Goal: Entertainment & Leisure: Browse casually

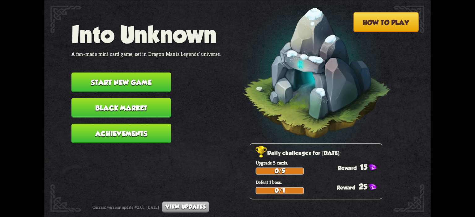
click at [151, 88] on button "Start new game" at bounding box center [121, 81] width 100 height 19
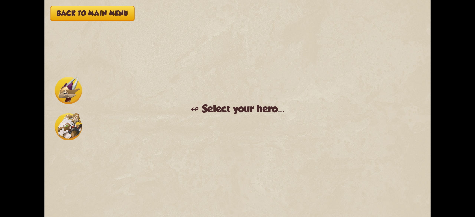
click at [78, 123] on img at bounding box center [68, 126] width 27 height 27
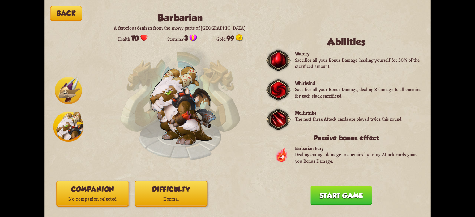
click at [104, 180] on div "Back Barbarian A ferocious denizen from the snowy parts of [GEOGRAPHIC_DATA]. H…" at bounding box center [237, 108] width 387 height 217
click at [97, 195] on p "No companion selected" at bounding box center [93, 200] width 72 height 10
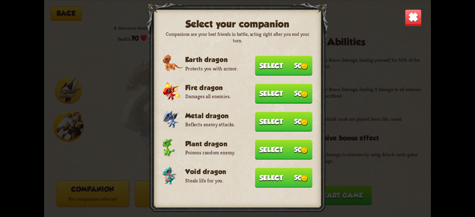
click at [268, 172] on button "Select 50" at bounding box center [284, 178] width 58 height 20
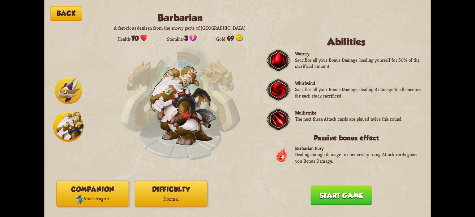
click at [182, 194] on button "Difficulty Normal" at bounding box center [171, 194] width 72 height 26
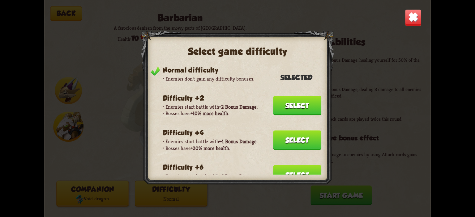
scroll to position [31, 0]
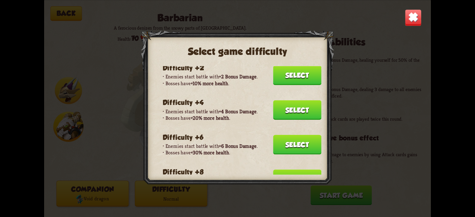
click at [284, 110] on button "Select" at bounding box center [297, 109] width 48 height 19
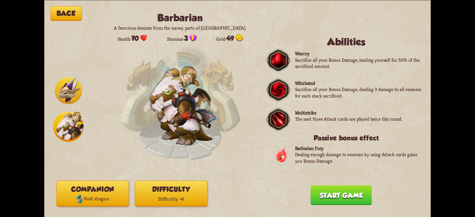
click at [319, 190] on button "Start game" at bounding box center [341, 195] width 61 height 19
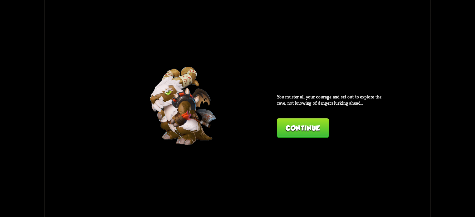
click at [288, 138] on button "Continue" at bounding box center [303, 127] width 52 height 19
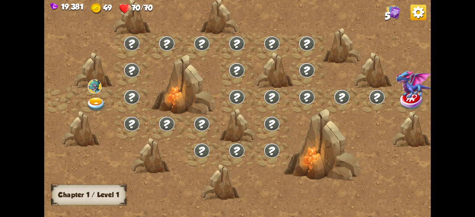
click at [114, 96] on div at bounding box center [96, 101] width 35 height 27
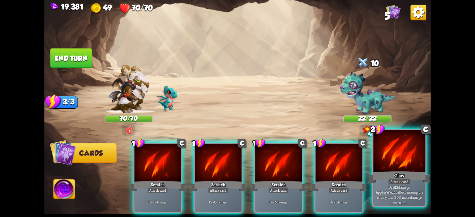
click at [375, 148] on div at bounding box center [399, 152] width 52 height 44
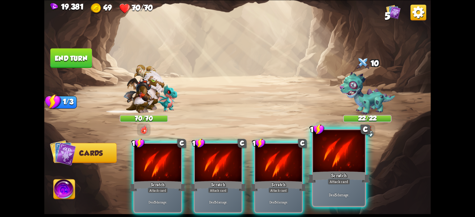
click at [349, 153] on div at bounding box center [339, 152] width 52 height 44
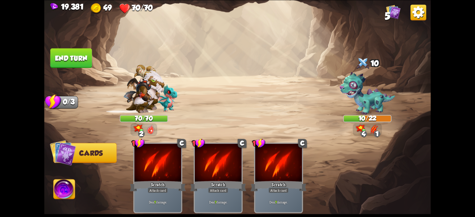
click at [79, 57] on button "End turn" at bounding box center [71, 57] width 42 height 19
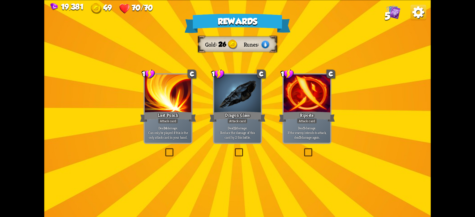
click at [238, 94] on div at bounding box center [237, 94] width 47 height 39
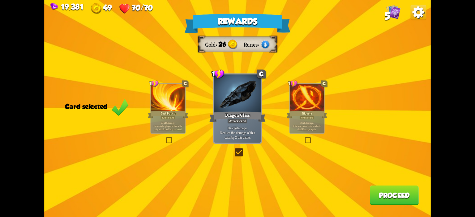
click at [370, 193] on button "Proceed" at bounding box center [394, 195] width 49 height 19
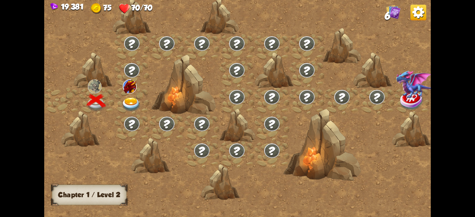
click at [134, 103] on img at bounding box center [131, 105] width 19 height 14
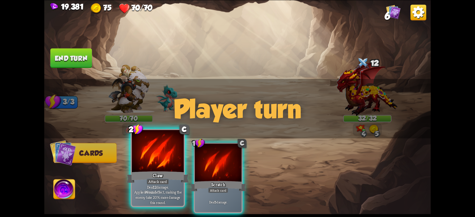
click at [173, 151] on div at bounding box center [158, 152] width 52 height 44
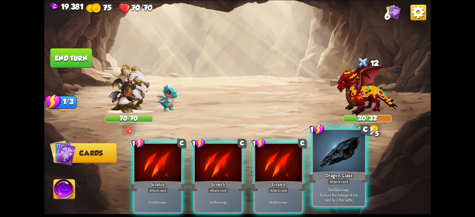
click at [338, 146] on div at bounding box center [339, 152] width 52 height 44
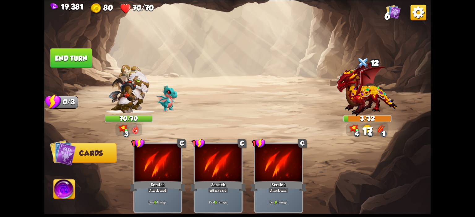
click at [81, 68] on button "End turn" at bounding box center [71, 57] width 42 height 19
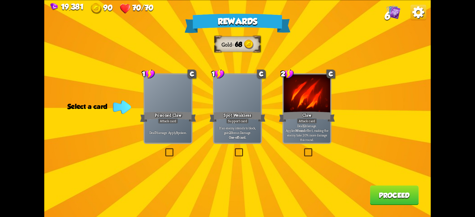
click at [160, 119] on div "Attack card" at bounding box center [168, 121] width 20 height 6
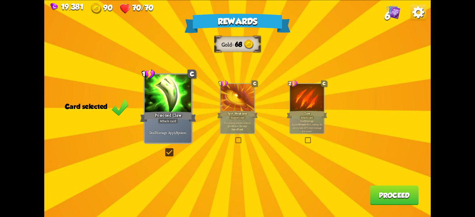
click at [372, 188] on button "Proceed" at bounding box center [394, 195] width 49 height 19
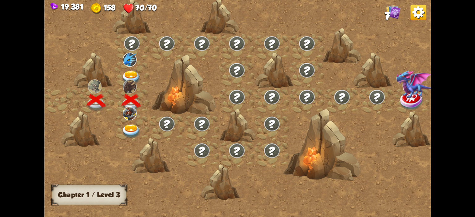
click at [123, 128] on img at bounding box center [131, 132] width 19 height 14
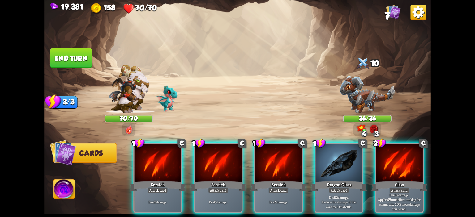
click at [374, 152] on div "1 C Scratch Attack card Deal 5 damage. 1 C Scratch Attack card Deal 5 damage. 1…" at bounding box center [276, 169] width 309 height 97
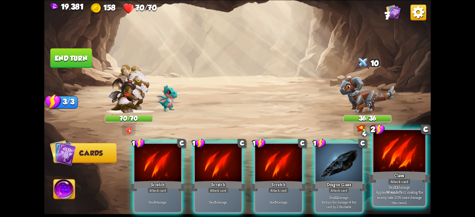
click at [377, 150] on div at bounding box center [399, 152] width 52 height 44
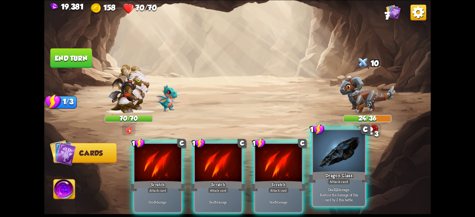
click at [340, 153] on div at bounding box center [339, 152] width 52 height 44
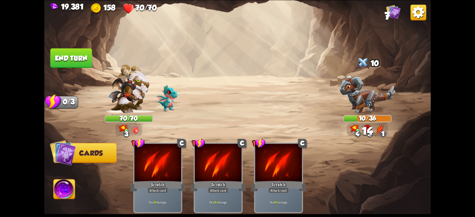
click at [69, 184] on img at bounding box center [64, 191] width 21 height 22
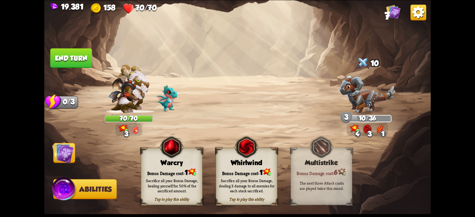
click at [151, 158] on div "Tap to play this ability Warcry Bonus Damage cost: 1 Sacrifice all your Bonus D…" at bounding box center [172, 177] width 62 height 58
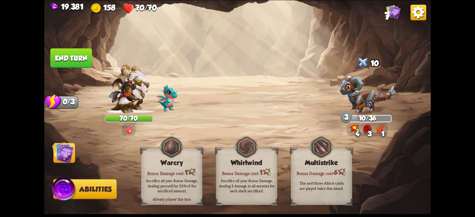
click at [72, 157] on img at bounding box center [63, 153] width 22 height 22
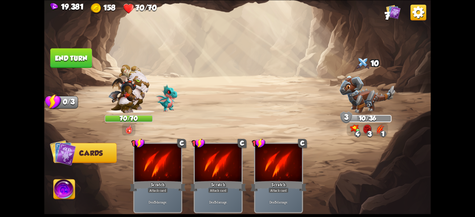
click at [81, 67] on button "End turn" at bounding box center [71, 57] width 42 height 19
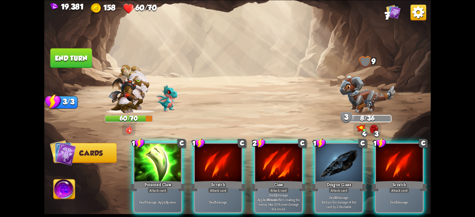
click at [80, 67] on button "End turn" at bounding box center [71, 57] width 42 height 19
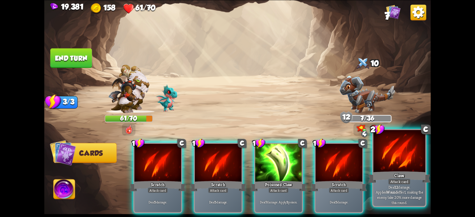
click at [379, 155] on div at bounding box center [399, 152] width 52 height 44
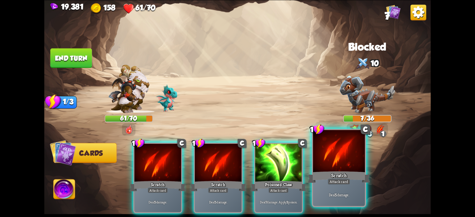
click at [319, 155] on div at bounding box center [339, 152] width 52 height 44
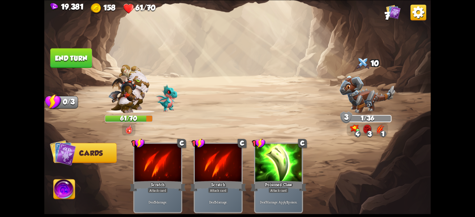
click at [82, 65] on button "End turn" at bounding box center [71, 57] width 42 height 19
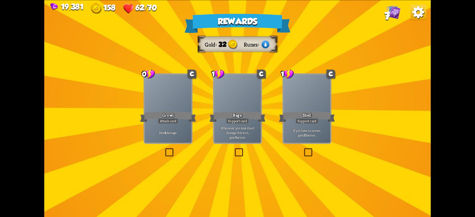
click at [166, 91] on div at bounding box center [168, 94] width 47 height 39
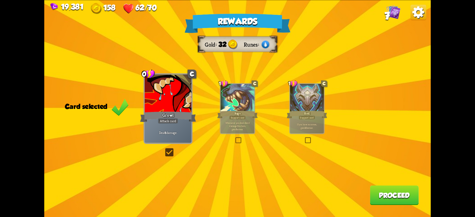
click at [304, 101] on div at bounding box center [307, 98] width 34 height 28
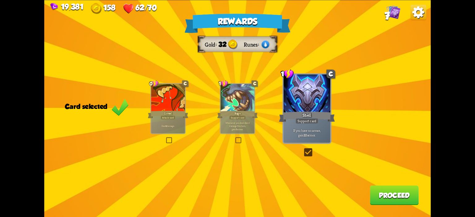
click at [375, 191] on button "Proceed" at bounding box center [394, 195] width 49 height 19
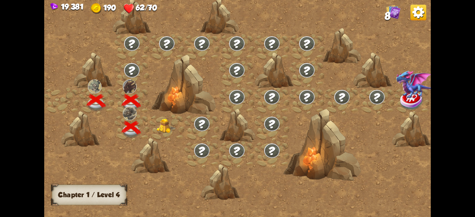
click at [174, 127] on img at bounding box center [166, 126] width 19 height 15
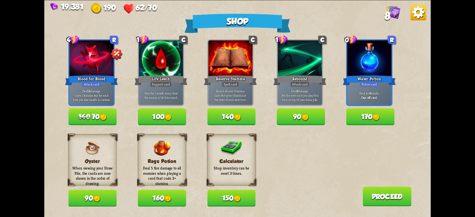
click at [371, 121] on button "170" at bounding box center [370, 117] width 48 height 17
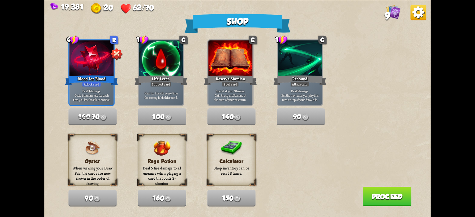
click at [372, 196] on button "Proceed" at bounding box center [387, 196] width 49 height 19
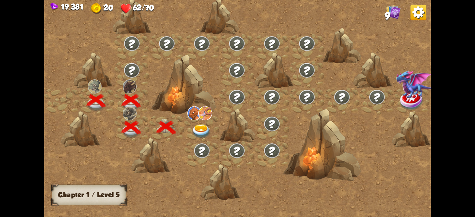
click at [209, 129] on img at bounding box center [201, 132] width 19 height 14
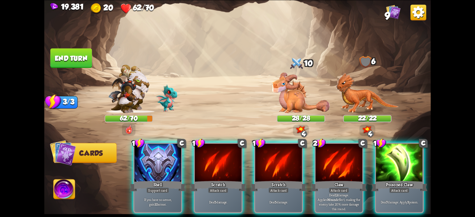
click at [189, 151] on div "1 C Shell Support card If you have no armor, gain 10 armor. 1 C Scratch Attack …" at bounding box center [276, 169] width 309 height 97
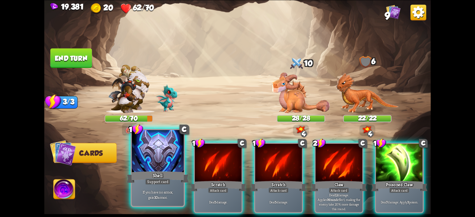
click at [170, 155] on div at bounding box center [158, 152] width 52 height 44
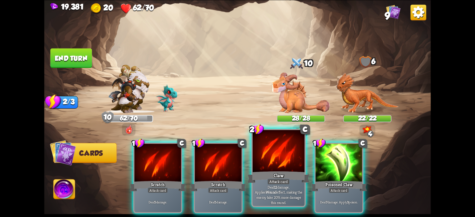
click at [256, 147] on div at bounding box center [279, 152] width 52 height 44
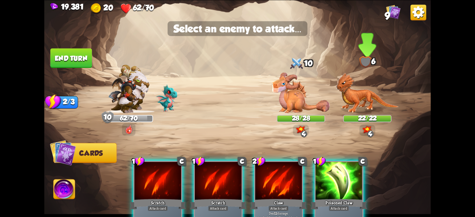
click at [343, 94] on img at bounding box center [367, 93] width 63 height 41
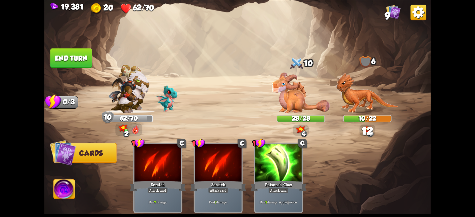
click at [71, 58] on button "End turn" at bounding box center [71, 57] width 42 height 19
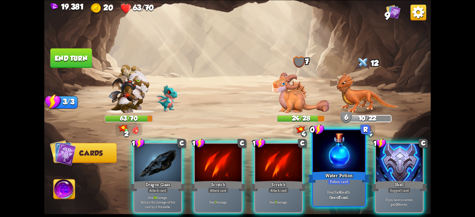
click at [327, 142] on div at bounding box center [339, 152] width 52 height 44
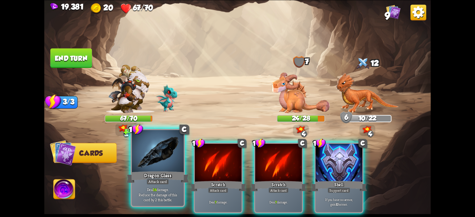
click at [166, 163] on div at bounding box center [158, 152] width 52 height 44
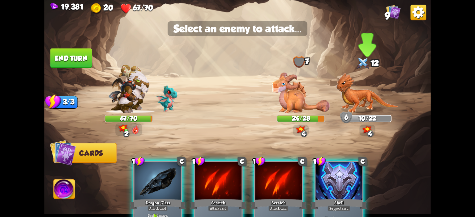
click at [361, 115] on img at bounding box center [237, 108] width 387 height 217
click at [365, 91] on img at bounding box center [367, 93] width 63 height 41
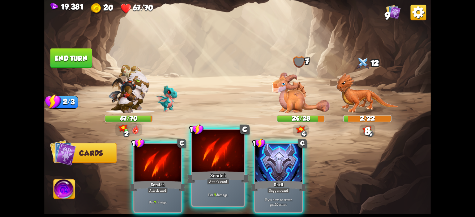
click at [233, 149] on div at bounding box center [218, 152] width 52 height 44
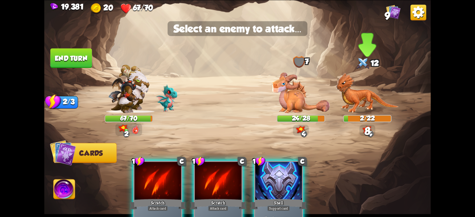
click at [384, 90] on img at bounding box center [367, 93] width 63 height 41
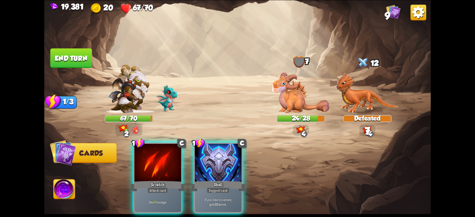
click at [156, 140] on div "1 C Scratch Attack card Deal 7 damage. 1 C Shell Support card If you have no ar…" at bounding box center [276, 169] width 309 height 97
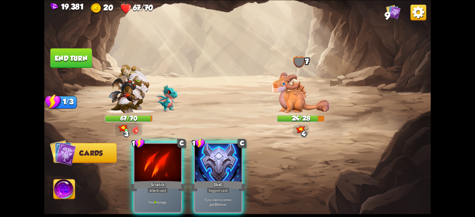
click at [158, 146] on div at bounding box center [158, 163] width 47 height 39
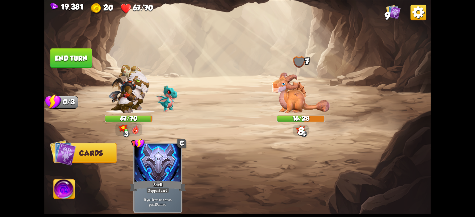
click at [56, 60] on button "End turn" at bounding box center [71, 57] width 42 height 19
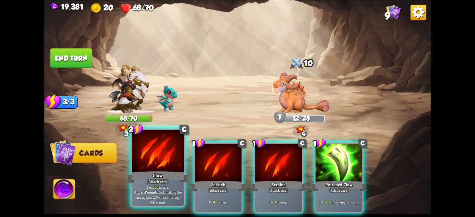
click at [176, 155] on div at bounding box center [158, 152] width 52 height 44
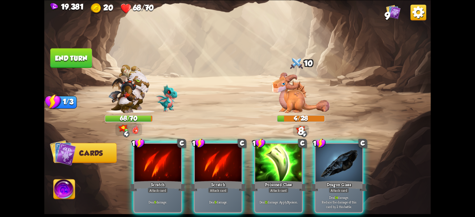
click at [76, 183] on img at bounding box center [237, 108] width 387 height 217
click at [70, 190] on img at bounding box center [64, 191] width 21 height 22
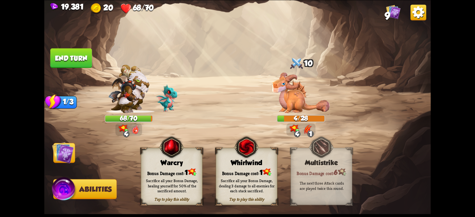
click at [147, 166] on div "Warcry" at bounding box center [171, 163] width 61 height 8
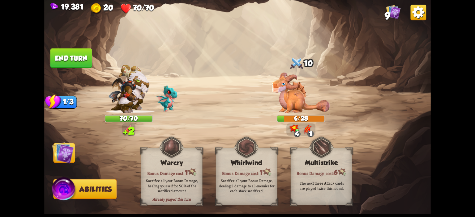
click at [69, 152] on img at bounding box center [63, 153] width 22 height 22
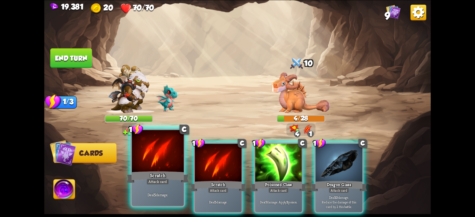
click at [147, 156] on div at bounding box center [158, 152] width 52 height 44
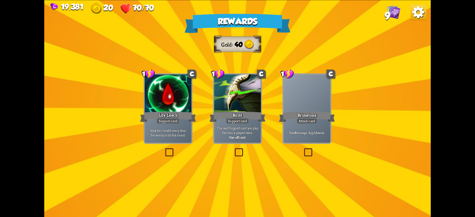
click at [307, 96] on div at bounding box center [307, 94] width 47 height 39
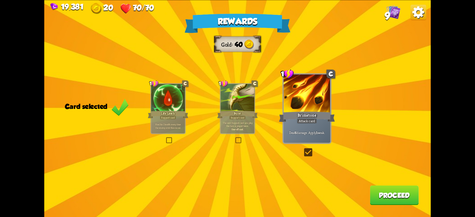
click at [372, 192] on button "Proceed" at bounding box center [394, 195] width 49 height 19
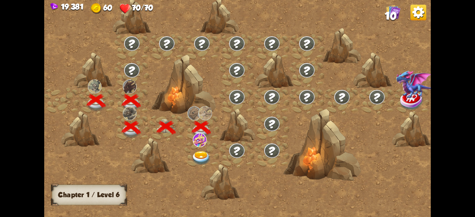
click at [208, 154] on img at bounding box center [201, 159] width 19 height 14
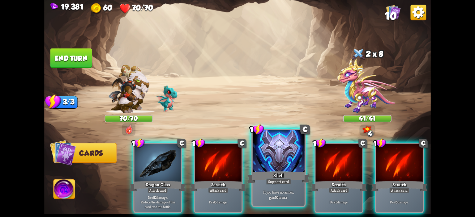
click at [273, 150] on div at bounding box center [279, 152] width 52 height 44
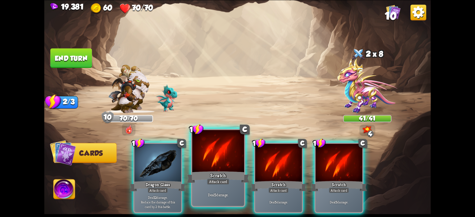
click at [213, 155] on div at bounding box center [218, 152] width 52 height 44
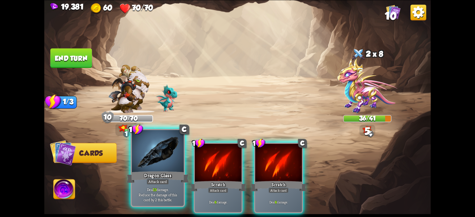
click at [155, 155] on div at bounding box center [158, 152] width 52 height 44
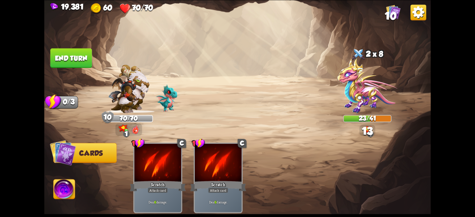
click at [75, 58] on button "End turn" at bounding box center [71, 57] width 42 height 19
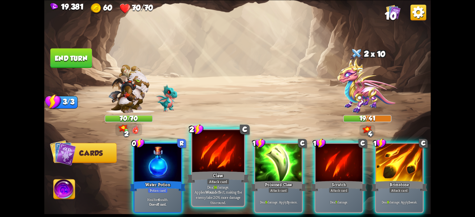
click at [235, 154] on div at bounding box center [218, 152] width 52 height 44
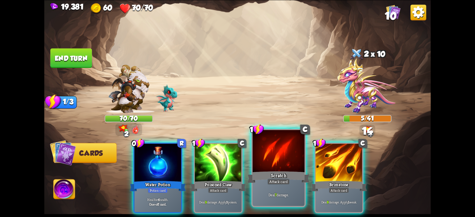
click at [269, 153] on div at bounding box center [279, 152] width 52 height 44
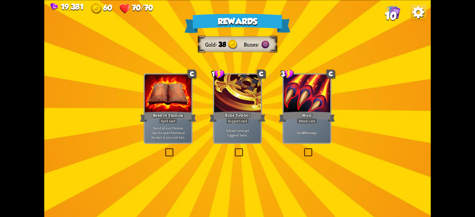
click at [297, 119] on div "Maul" at bounding box center [307, 117] width 56 height 12
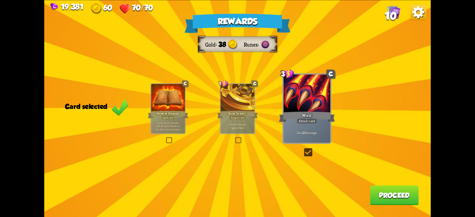
click at [372, 189] on button "Proceed" at bounding box center [394, 195] width 49 height 19
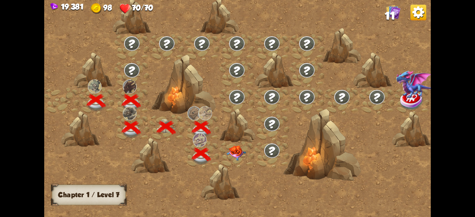
click at [238, 147] on img at bounding box center [236, 153] width 19 height 15
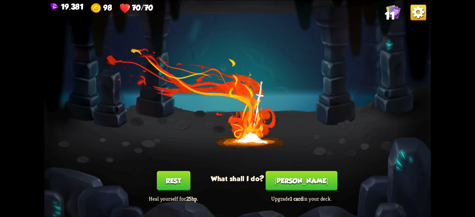
click at [301, 180] on button "[PERSON_NAME]" at bounding box center [302, 180] width 72 height 19
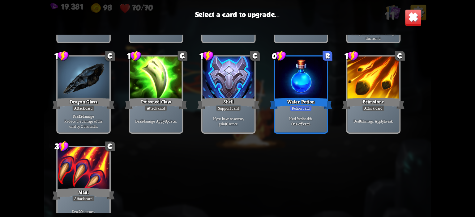
scroll to position [93, 0]
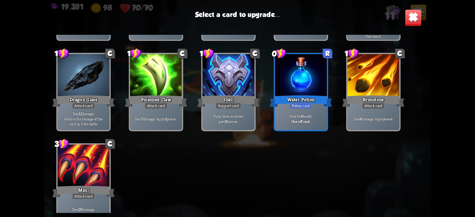
click at [288, 129] on div "Heal for 4 health. One-off card." at bounding box center [301, 119] width 52 height 23
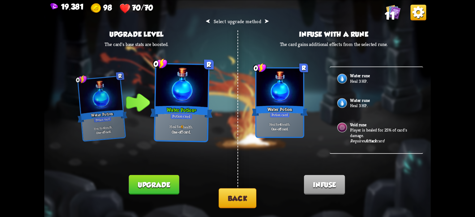
click at [342, 106] on img at bounding box center [342, 102] width 11 height 11
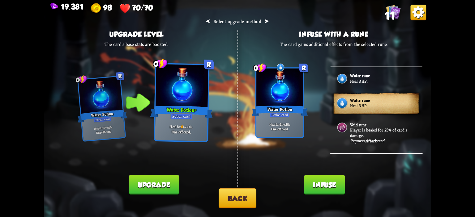
click at [325, 177] on button "Infuse" at bounding box center [324, 184] width 41 height 19
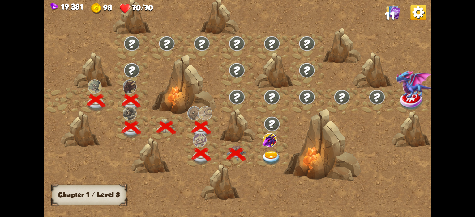
click at [269, 138] on img at bounding box center [270, 140] width 14 height 14
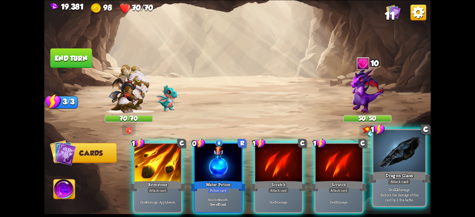
click at [375, 157] on div at bounding box center [399, 152] width 52 height 44
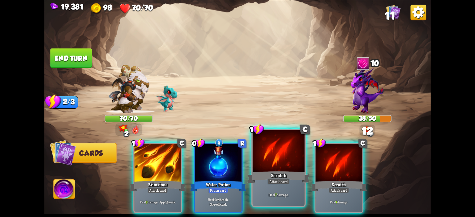
click at [271, 158] on div at bounding box center [279, 152] width 52 height 44
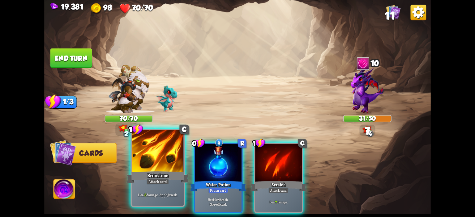
click at [154, 153] on div at bounding box center [158, 152] width 52 height 44
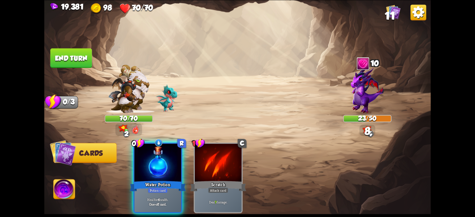
click at [72, 58] on button "End turn" at bounding box center [71, 57] width 42 height 19
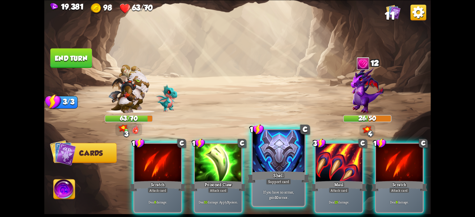
click at [268, 152] on div at bounding box center [279, 152] width 52 height 44
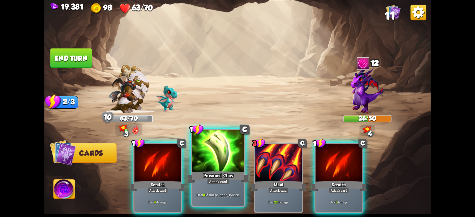
click at [227, 166] on div at bounding box center [218, 152] width 52 height 44
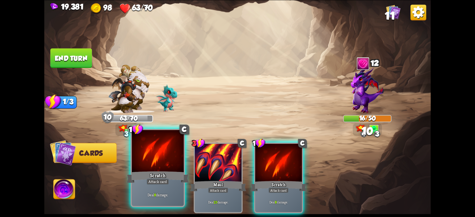
click at [163, 159] on div at bounding box center [158, 152] width 52 height 44
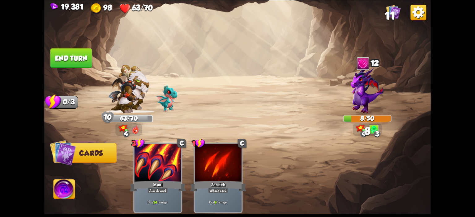
click at [73, 182] on img at bounding box center [64, 191] width 21 height 22
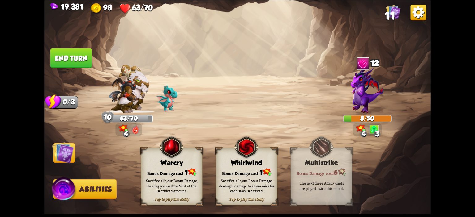
click at [168, 154] on img at bounding box center [171, 147] width 25 height 25
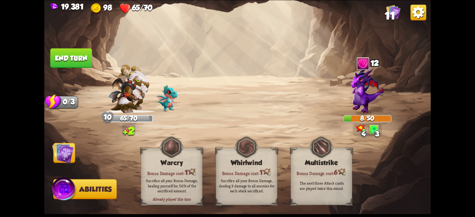
click at [78, 70] on img at bounding box center [237, 108] width 387 height 217
click at [85, 50] on button "End turn" at bounding box center [71, 57] width 42 height 19
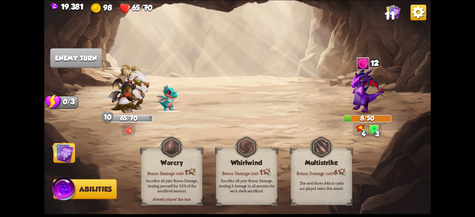
click at [57, 145] on img at bounding box center [63, 153] width 22 height 22
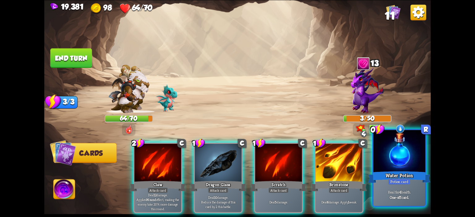
click at [377, 153] on div at bounding box center [399, 152] width 52 height 44
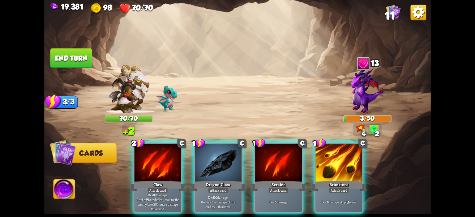
click at [75, 58] on button "End turn" at bounding box center [71, 57] width 42 height 19
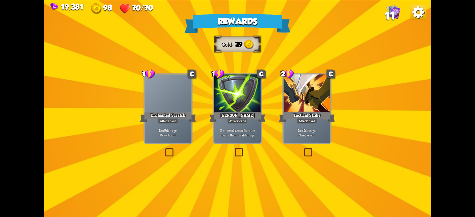
click at [290, 101] on div at bounding box center [307, 94] width 47 height 39
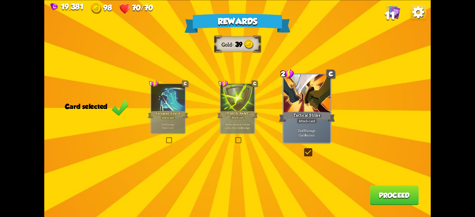
click at [380, 193] on button "Proceed" at bounding box center [394, 195] width 49 height 19
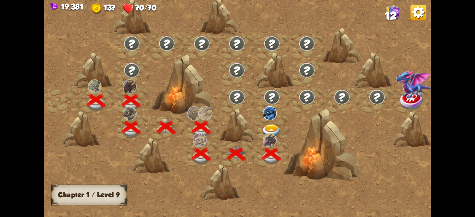
click at [262, 118] on div at bounding box center [272, 128] width 35 height 27
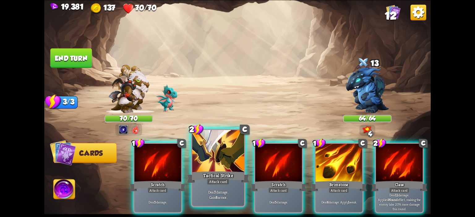
click at [234, 158] on div at bounding box center [218, 152] width 52 height 44
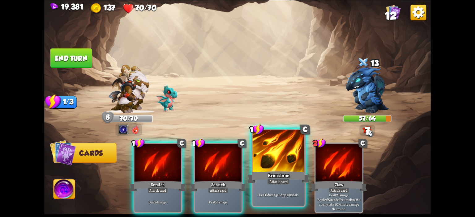
click at [256, 149] on div at bounding box center [279, 152] width 52 height 44
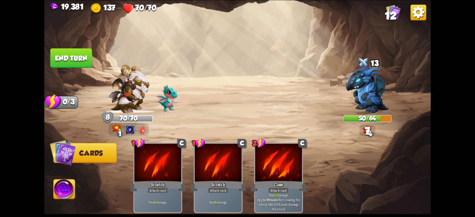
click at [72, 50] on button "End turn" at bounding box center [71, 57] width 42 height 19
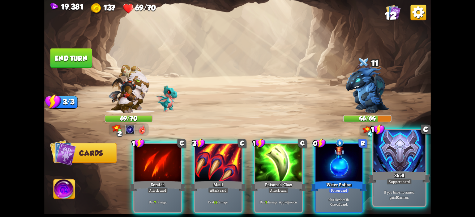
click at [375, 147] on div at bounding box center [399, 152] width 52 height 44
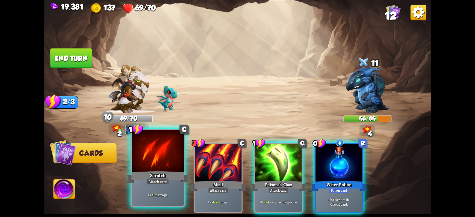
click at [168, 155] on div at bounding box center [158, 152] width 52 height 44
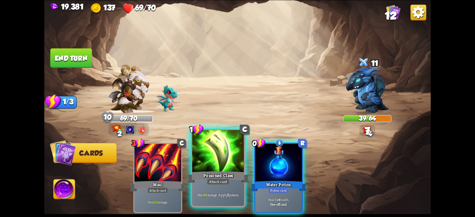
click at [214, 149] on div at bounding box center [218, 152] width 52 height 44
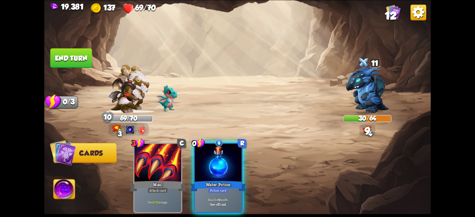
click at [77, 58] on button "End turn" at bounding box center [71, 57] width 42 height 19
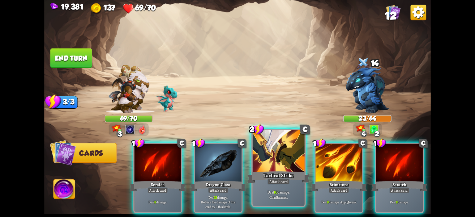
click at [263, 160] on div at bounding box center [279, 152] width 52 height 44
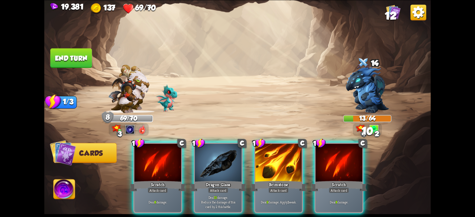
click at [263, 160] on div at bounding box center [278, 163] width 47 height 39
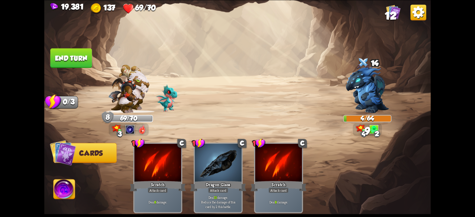
click at [68, 188] on img at bounding box center [64, 191] width 21 height 22
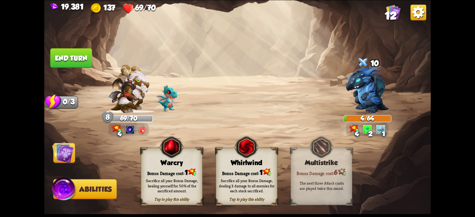
click at [166, 168] on div "Bonus Damage cost: 1" at bounding box center [171, 172] width 61 height 9
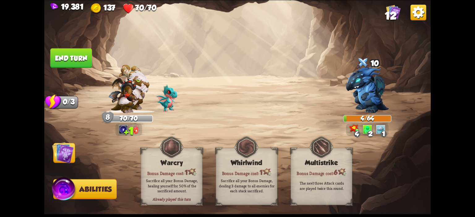
click at [64, 59] on button "End turn" at bounding box center [71, 57] width 42 height 19
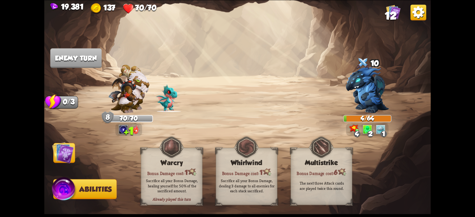
click at [50, 142] on img at bounding box center [237, 108] width 387 height 217
click at [67, 148] on img at bounding box center [63, 153] width 22 height 22
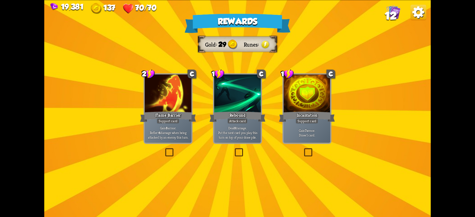
click at [292, 109] on div at bounding box center [307, 94] width 47 height 39
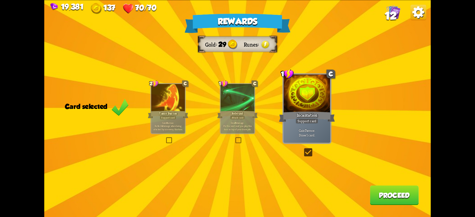
click at [369, 191] on div "Rewards Gold 29 Runes Card selected 2 C Flame Barrier Support card Gain 8 armor…" at bounding box center [237, 108] width 387 height 217
click at [371, 191] on button "Proceed" at bounding box center [394, 195] width 49 height 19
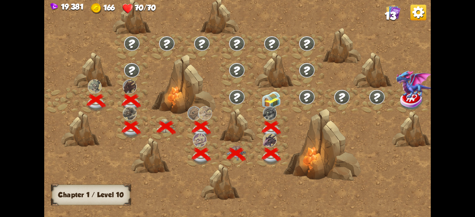
click at [270, 101] on img at bounding box center [271, 101] width 19 height 18
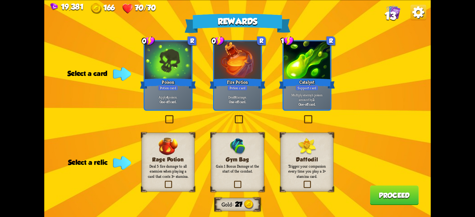
click at [222, 153] on div "Gym Bag Gain 1 Bonus Damage at the start of the combat." at bounding box center [237, 162] width 53 height 59
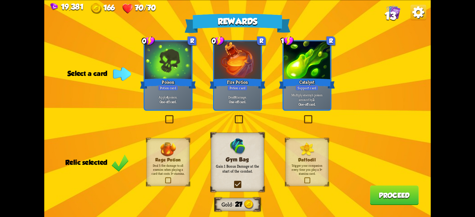
click at [173, 98] on p "Apply 4 poison." at bounding box center [168, 97] width 45 height 5
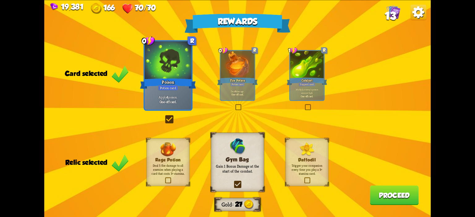
click at [373, 199] on button "Proceed" at bounding box center [394, 195] width 49 height 19
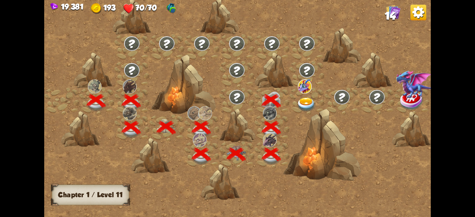
scroll to position [0, 94]
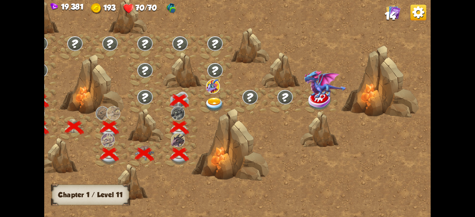
click at [228, 99] on div at bounding box center [215, 101] width 35 height 27
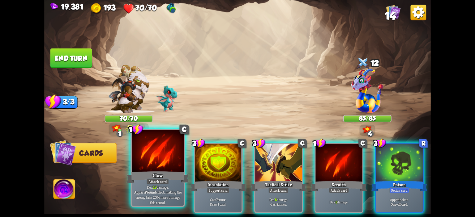
click at [153, 159] on div at bounding box center [158, 152] width 52 height 44
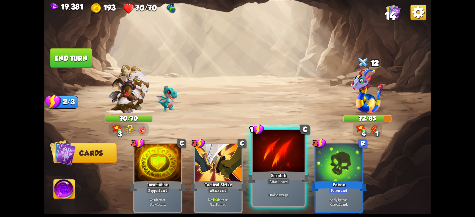
click at [277, 152] on div at bounding box center [279, 152] width 52 height 44
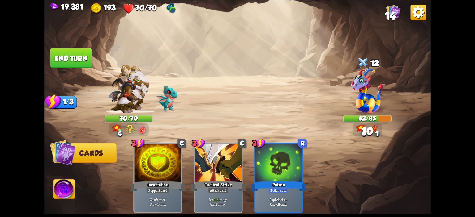
click at [89, 65] on button "End turn" at bounding box center [71, 57] width 42 height 19
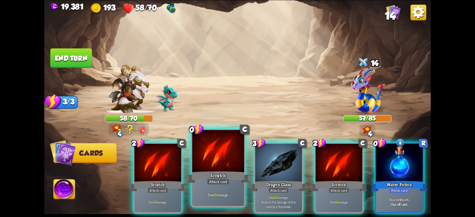
click at [235, 140] on div at bounding box center [218, 152] width 52 height 44
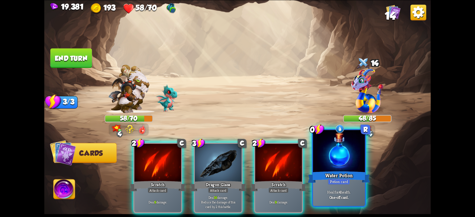
click at [347, 163] on div at bounding box center [339, 152] width 52 height 44
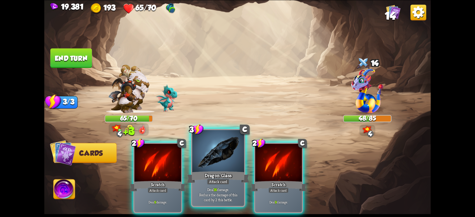
click at [216, 159] on div at bounding box center [218, 152] width 52 height 44
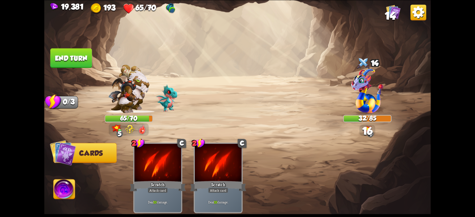
click at [81, 62] on button "End turn" at bounding box center [71, 57] width 42 height 19
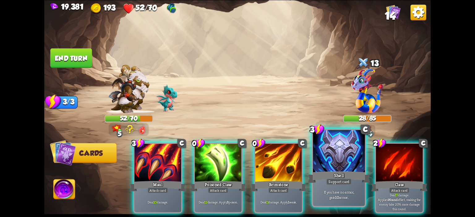
click at [321, 149] on div at bounding box center [339, 152] width 52 height 44
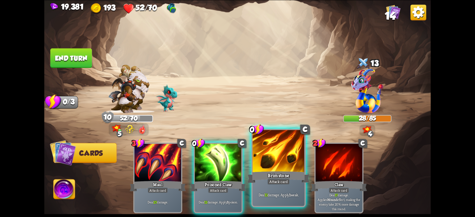
click at [282, 154] on div at bounding box center [279, 152] width 52 height 44
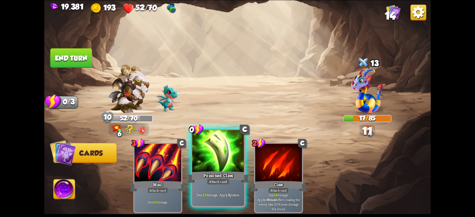
click at [218, 154] on div at bounding box center [218, 152] width 52 height 44
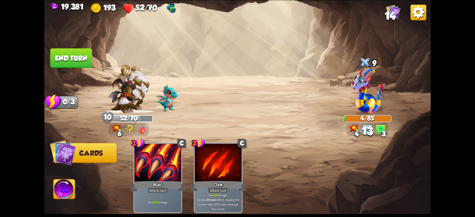
click at [77, 187] on span "Abilities" at bounding box center [70, 190] width 32 height 8
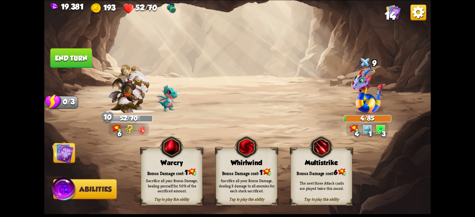
click at [158, 170] on div "Bonus Damage cost: 1" at bounding box center [171, 172] width 61 height 9
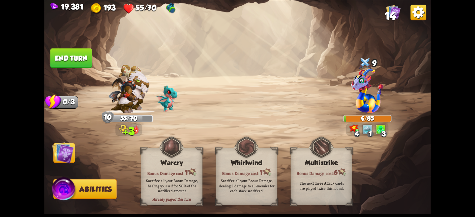
click at [84, 74] on img at bounding box center [237, 108] width 387 height 217
click at [85, 67] on button "End turn" at bounding box center [71, 57] width 42 height 19
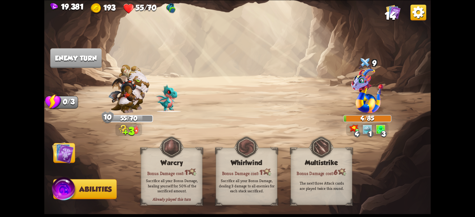
click at [71, 140] on img at bounding box center [237, 108] width 387 height 217
click at [72, 147] on img at bounding box center [63, 153] width 22 height 22
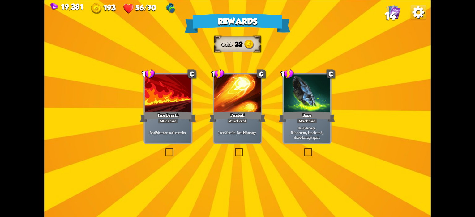
click at [153, 106] on div at bounding box center [168, 94] width 47 height 39
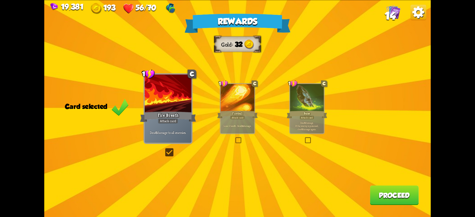
click at [314, 128] on p "Deal 6 damage. If the enemy is poisoned, deal 6 damage again." at bounding box center [307, 126] width 32 height 10
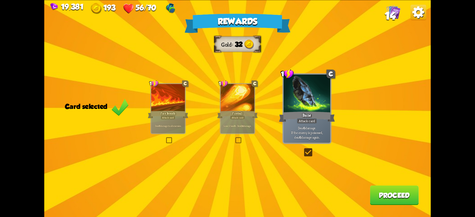
click at [370, 192] on button "Proceed" at bounding box center [394, 195] width 49 height 19
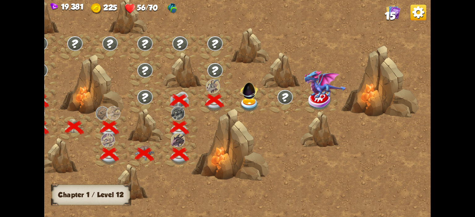
click at [245, 93] on img at bounding box center [249, 89] width 20 height 20
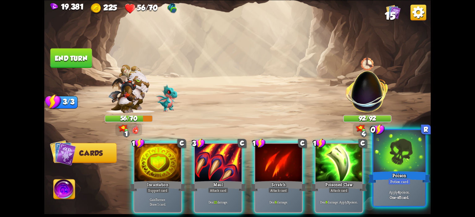
click at [376, 152] on div at bounding box center [399, 152] width 52 height 44
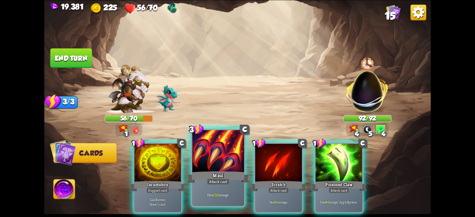
click at [225, 169] on div at bounding box center [218, 152] width 52 height 44
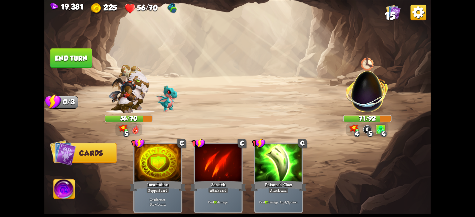
click at [63, 58] on button "End turn" at bounding box center [71, 57] width 42 height 19
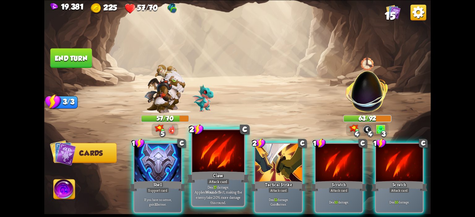
click at [205, 166] on div at bounding box center [218, 152] width 52 height 44
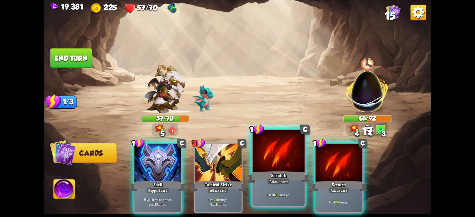
click at [269, 152] on div at bounding box center [279, 152] width 52 height 44
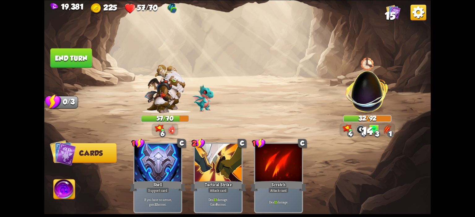
click at [63, 57] on button "End turn" at bounding box center [71, 57] width 42 height 19
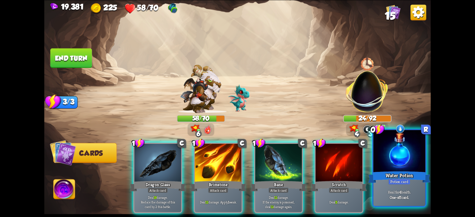
click at [373, 148] on div at bounding box center [399, 152] width 52 height 44
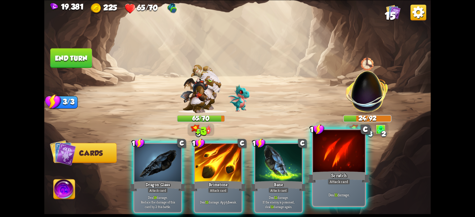
click at [356, 155] on div at bounding box center [339, 152] width 52 height 44
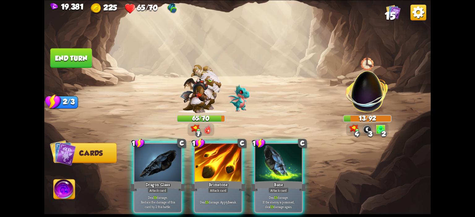
click at [65, 192] on img at bounding box center [64, 191] width 21 height 22
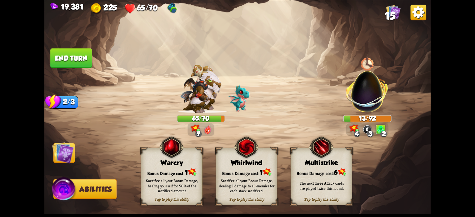
click at [177, 165] on div "Warcry" at bounding box center [171, 163] width 61 height 8
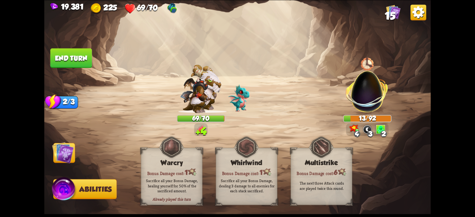
click at [73, 146] on img at bounding box center [63, 153] width 22 height 22
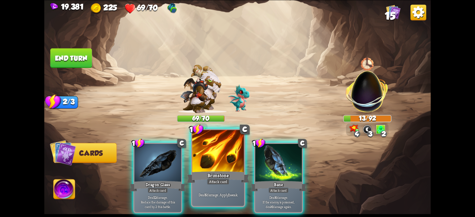
click at [211, 143] on div at bounding box center [218, 152] width 52 height 44
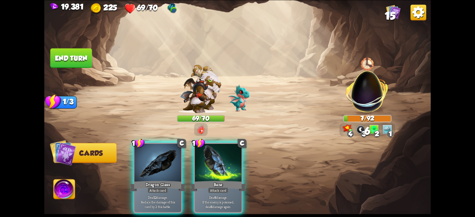
click at [84, 61] on button "End turn" at bounding box center [71, 57] width 42 height 19
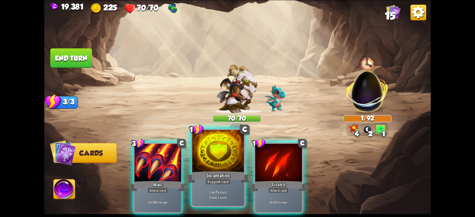
click at [230, 146] on div at bounding box center [218, 152] width 52 height 44
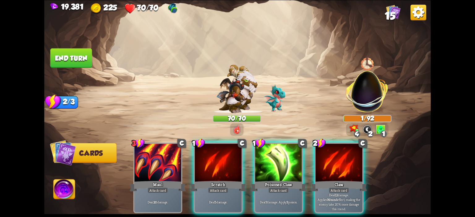
click at [230, 146] on div at bounding box center [218, 163] width 47 height 39
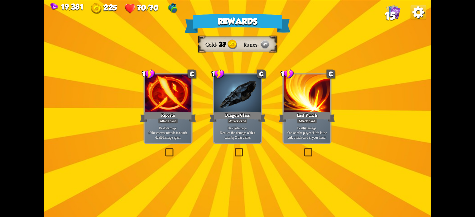
click at [181, 102] on div at bounding box center [168, 94] width 47 height 39
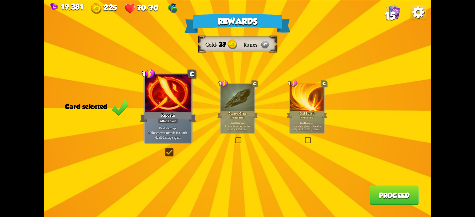
click at [384, 192] on button "Proceed" at bounding box center [394, 195] width 49 height 19
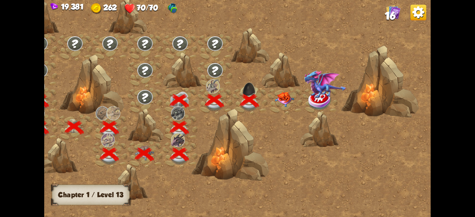
click at [283, 106] on img at bounding box center [284, 99] width 19 height 15
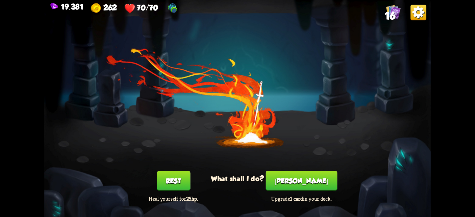
click at [290, 186] on button "[PERSON_NAME]" at bounding box center [302, 180] width 72 height 19
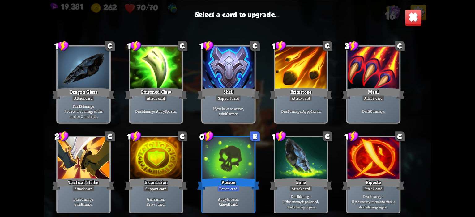
scroll to position [102, 0]
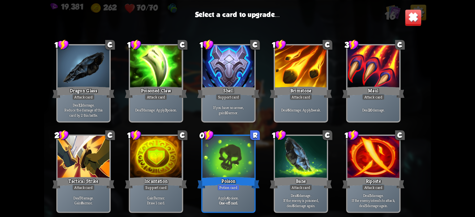
click at [103, 160] on div at bounding box center [84, 158] width 52 height 44
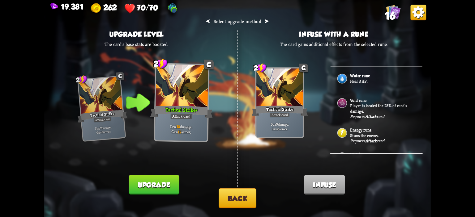
click at [152, 179] on button "Upgrade" at bounding box center [154, 184] width 50 height 19
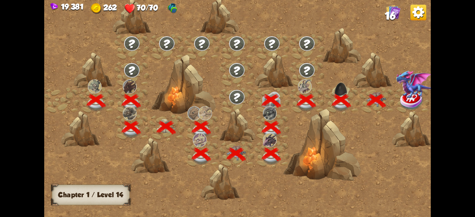
scroll to position [0, 94]
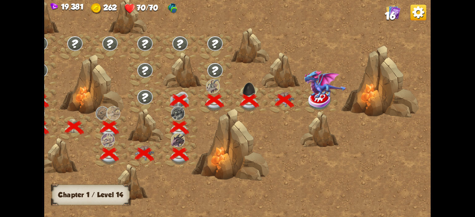
click at [308, 99] on img at bounding box center [325, 84] width 42 height 29
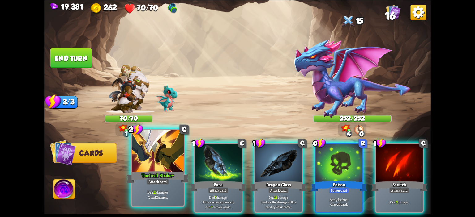
click at [156, 153] on div at bounding box center [158, 152] width 52 height 44
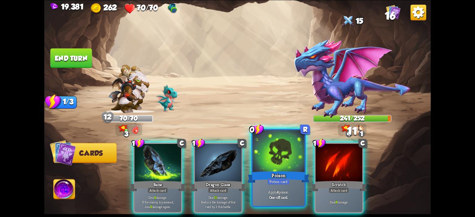
click at [265, 149] on div at bounding box center [279, 152] width 52 height 44
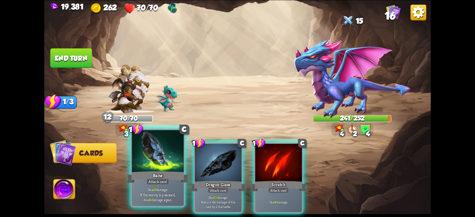
click at [162, 167] on div at bounding box center [158, 152] width 52 height 44
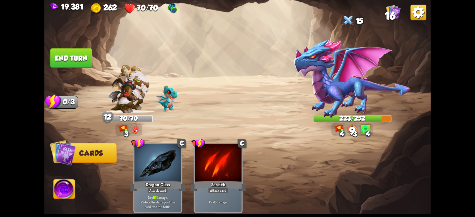
click at [80, 63] on button "End turn" at bounding box center [71, 57] width 42 height 19
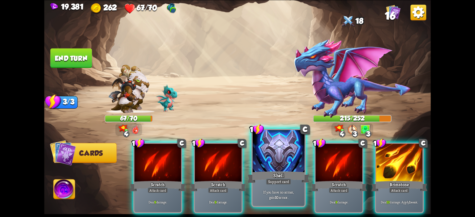
click at [263, 164] on div at bounding box center [279, 152] width 52 height 44
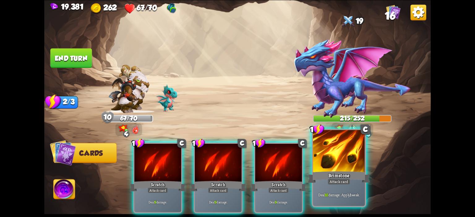
click at [334, 153] on div at bounding box center [339, 152] width 52 height 44
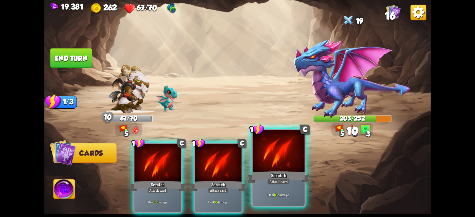
click at [276, 147] on div at bounding box center [279, 152] width 52 height 44
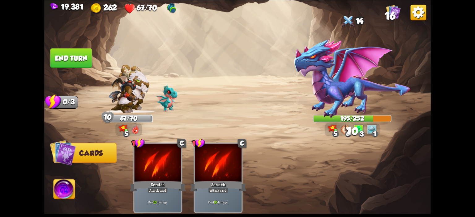
click at [78, 63] on button "End turn" at bounding box center [71, 57] width 42 height 19
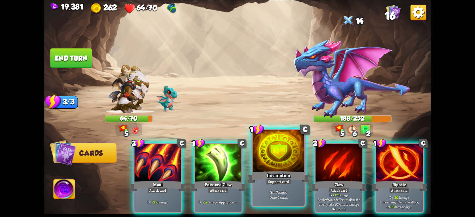
click at [281, 154] on div at bounding box center [279, 152] width 52 height 44
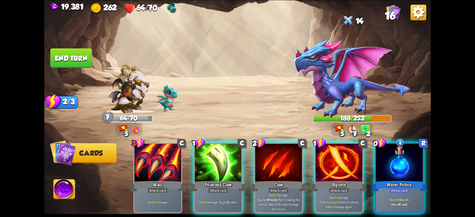
click at [281, 154] on div at bounding box center [278, 163] width 47 height 39
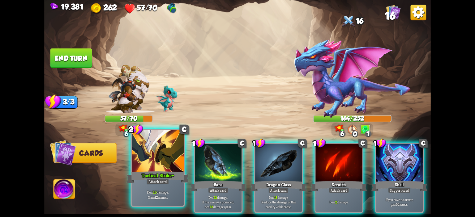
click at [165, 161] on div at bounding box center [158, 152] width 52 height 44
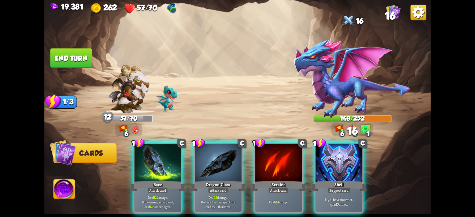
click at [165, 161] on div at bounding box center [158, 163] width 47 height 39
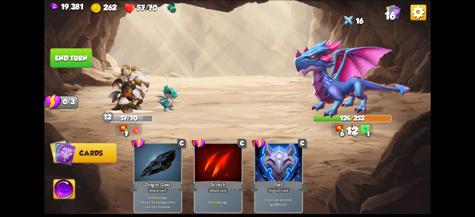
click at [80, 60] on button "End turn" at bounding box center [71, 57] width 42 height 19
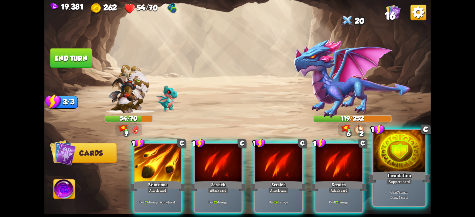
click at [378, 147] on div at bounding box center [399, 152] width 52 height 44
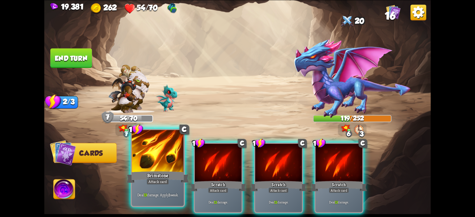
click at [163, 158] on div at bounding box center [158, 152] width 52 height 44
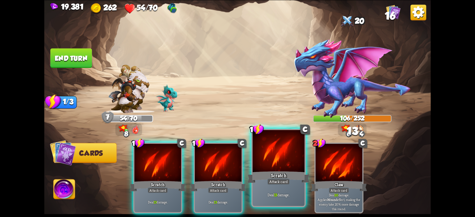
click at [274, 159] on div at bounding box center [279, 152] width 52 height 44
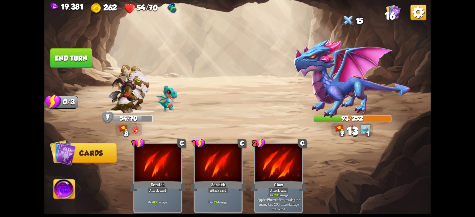
click at [73, 63] on button "End turn" at bounding box center [71, 57] width 42 height 19
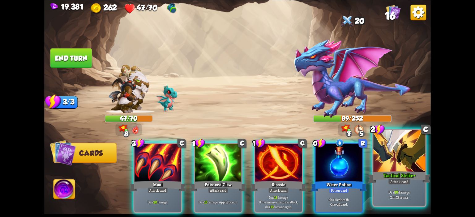
click at [376, 153] on div at bounding box center [399, 152] width 52 height 44
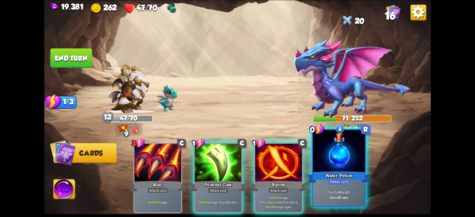
click at [354, 152] on div at bounding box center [339, 152] width 52 height 44
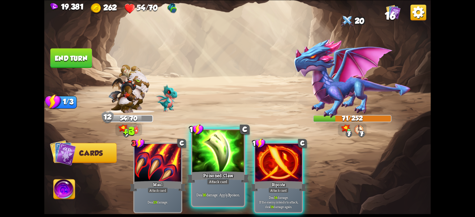
click at [214, 159] on div at bounding box center [218, 152] width 52 height 44
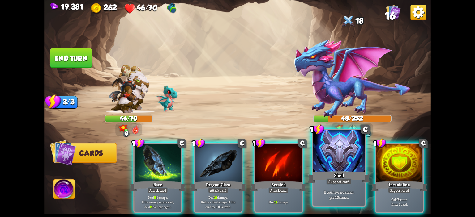
click at [317, 156] on div at bounding box center [339, 152] width 52 height 44
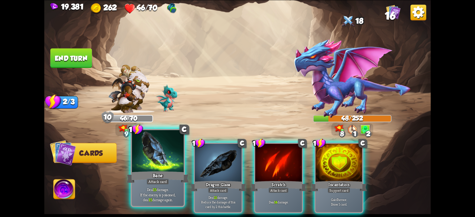
click at [176, 159] on div at bounding box center [158, 152] width 52 height 44
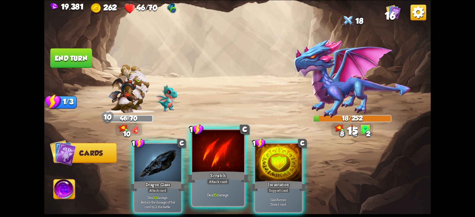
click at [216, 156] on div at bounding box center [218, 152] width 52 height 44
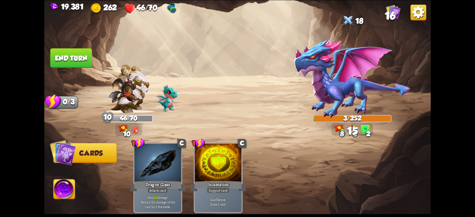
click at [75, 187] on img at bounding box center [64, 191] width 21 height 22
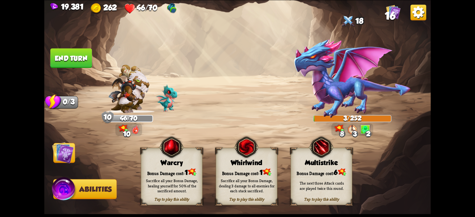
click at [161, 166] on div "Warcry" at bounding box center [171, 163] width 61 height 8
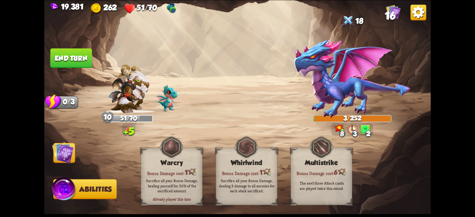
click at [84, 74] on img at bounding box center [237, 108] width 387 height 217
click at [84, 67] on button "End turn" at bounding box center [71, 57] width 42 height 19
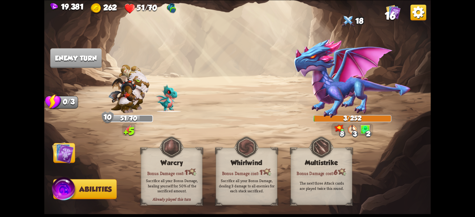
click at [69, 146] on img at bounding box center [63, 153] width 22 height 22
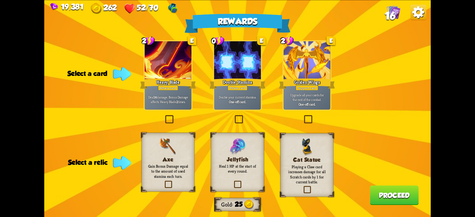
click at [186, 168] on p "Gain Bonus Damage equal to the amount of used stamina each turn." at bounding box center [168, 171] width 43 height 15
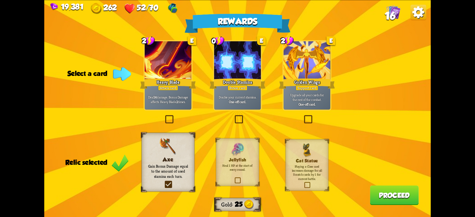
click at [392, 15] on span "16" at bounding box center [390, 16] width 11 height 12
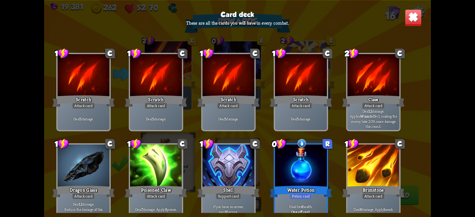
click at [418, 14] on img at bounding box center [413, 17] width 17 height 17
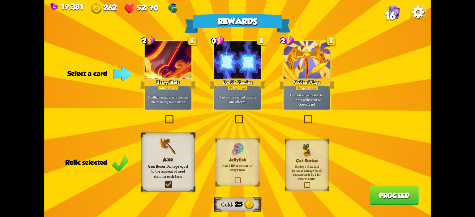
click at [243, 73] on div at bounding box center [237, 60] width 47 height 39
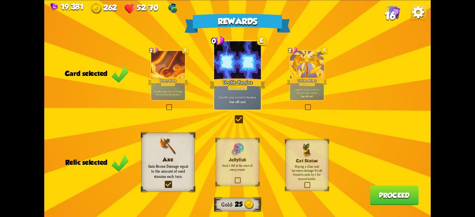
click at [374, 191] on button "Proceed" at bounding box center [394, 195] width 49 height 19
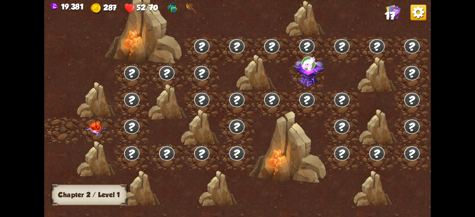
click at [101, 127] on img at bounding box center [96, 129] width 19 height 15
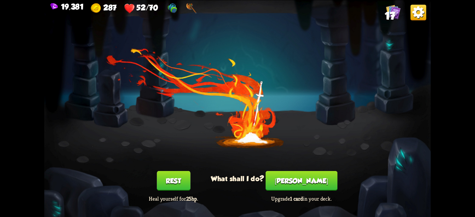
click at [298, 179] on button "[PERSON_NAME]" at bounding box center [302, 180] width 72 height 19
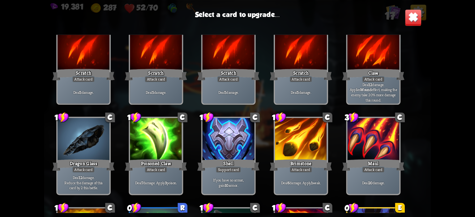
scroll to position [102, 0]
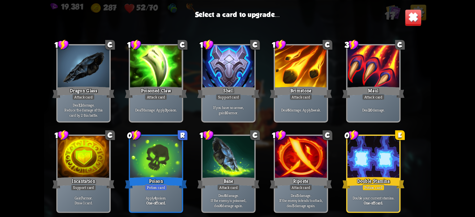
click at [352, 142] on div at bounding box center [373, 158] width 52 height 44
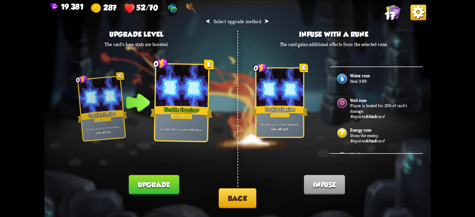
click at [162, 179] on button "Upgrade" at bounding box center [154, 184] width 50 height 19
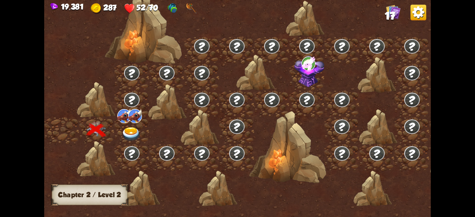
click at [141, 131] on div at bounding box center [131, 131] width 35 height 27
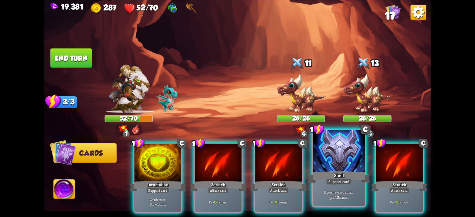
click at [319, 140] on div at bounding box center [339, 152] width 52 height 44
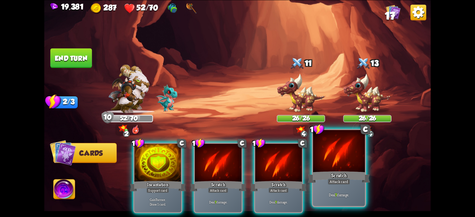
click at [335, 148] on div at bounding box center [339, 152] width 52 height 44
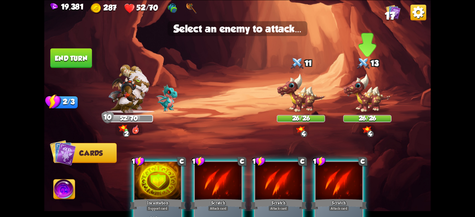
click at [368, 105] on img at bounding box center [367, 93] width 48 height 40
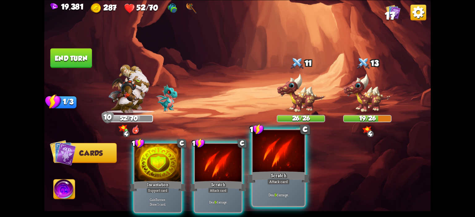
click at [283, 148] on div at bounding box center [279, 152] width 52 height 44
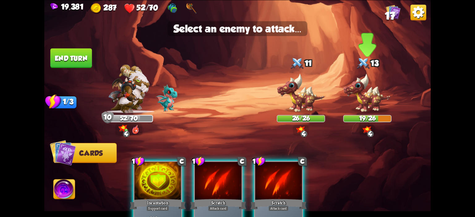
click at [374, 97] on img at bounding box center [367, 93] width 48 height 40
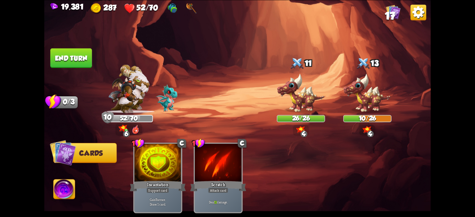
click at [80, 71] on img at bounding box center [237, 108] width 387 height 217
click at [79, 66] on button "End turn" at bounding box center [71, 57] width 42 height 19
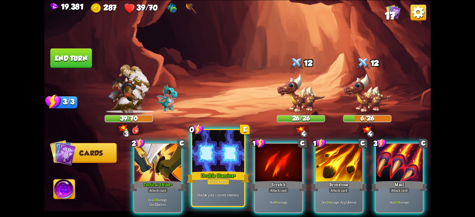
click at [215, 148] on div at bounding box center [218, 152] width 52 height 44
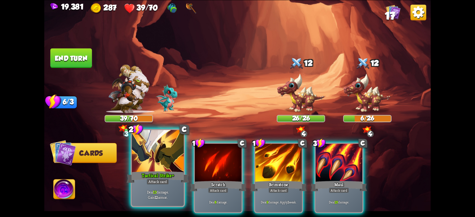
click at [165, 153] on div at bounding box center [158, 152] width 52 height 44
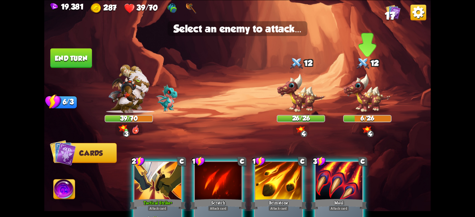
click at [351, 103] on img at bounding box center [367, 93] width 48 height 40
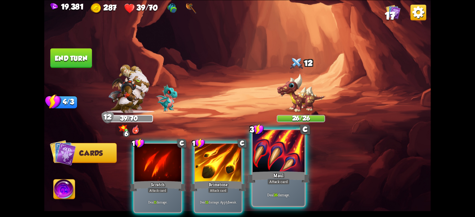
click at [280, 145] on div at bounding box center [279, 152] width 52 height 44
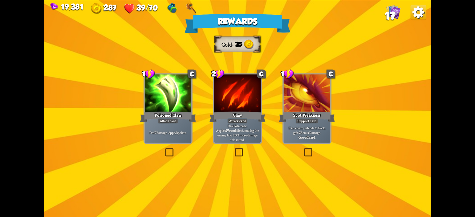
click at [184, 122] on div "Poisoned Claw" at bounding box center [168, 117] width 56 height 12
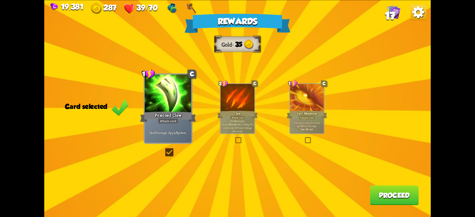
click at [372, 194] on button "Proceed" at bounding box center [394, 195] width 49 height 19
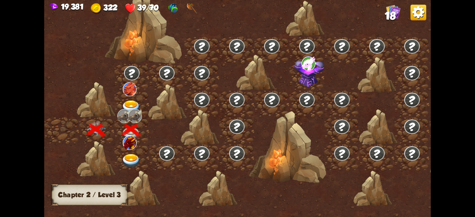
click at [129, 148] on img at bounding box center [130, 143] width 14 height 14
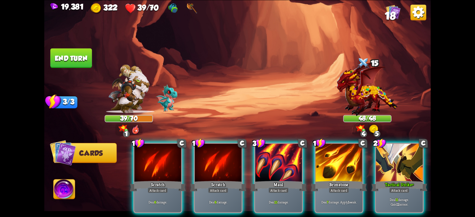
click at [372, 147] on div "1 C Scratch Attack card Deal 6 damage. 1 C Scratch Attack card Deal 6 damage. 3…" at bounding box center [276, 169] width 309 height 97
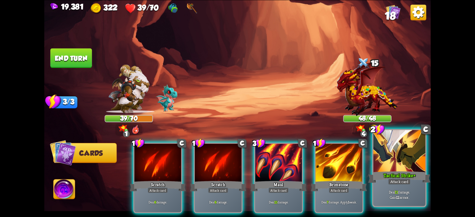
click at [374, 146] on div at bounding box center [399, 152] width 52 height 44
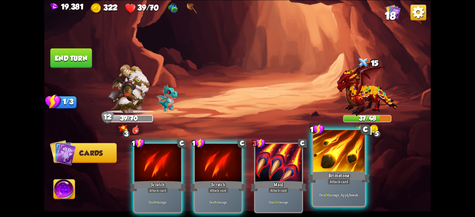
click at [346, 147] on div at bounding box center [339, 152] width 52 height 44
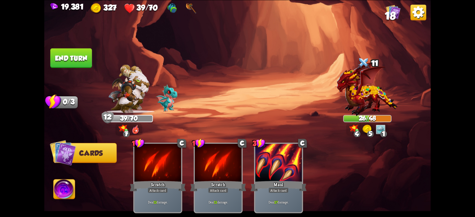
click at [75, 58] on button "End turn" at bounding box center [71, 57] width 42 height 19
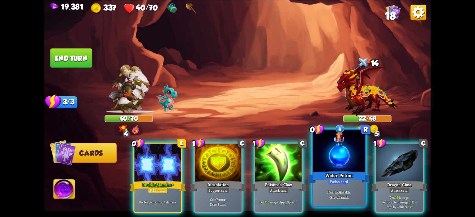
click at [330, 155] on div at bounding box center [339, 152] width 52 height 44
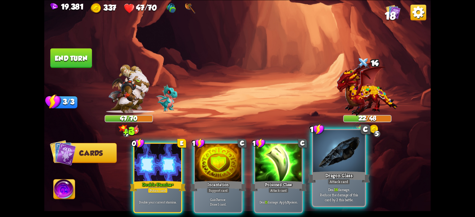
click at [321, 151] on div at bounding box center [339, 152] width 52 height 44
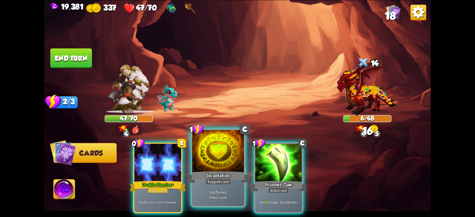
click at [222, 161] on div at bounding box center [218, 152] width 52 height 44
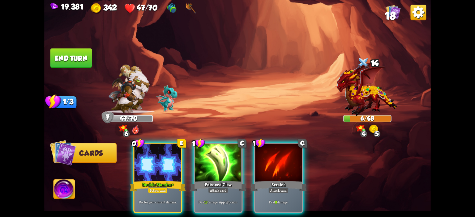
click at [63, 183] on img at bounding box center [64, 191] width 21 height 22
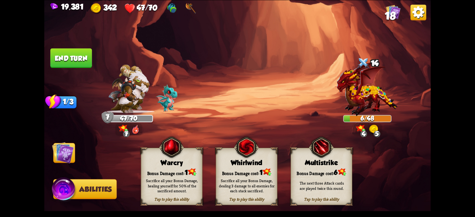
click at [160, 166] on div "Tap to play this ability Warcry Bonus Damage cost: 1 Sacrifice all your Bonus D…" at bounding box center [172, 177] width 62 height 58
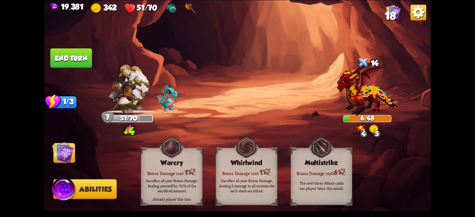
click at [79, 161] on img at bounding box center [237, 108] width 387 height 217
click at [58, 153] on img at bounding box center [63, 153] width 22 height 22
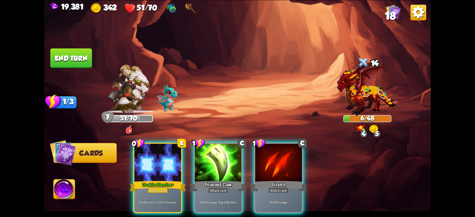
click at [246, 145] on div "0 E Double Stamina+ Potion card Double your current stamina. 1 C Poisoned Claw …" at bounding box center [276, 169] width 309 height 97
click at [252, 142] on div "0 E Double Stamina+ Potion card Double your current stamina. 1 C Poisoned Claw …" at bounding box center [276, 169] width 309 height 97
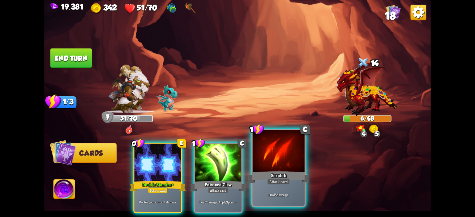
click at [266, 147] on div at bounding box center [279, 152] width 52 height 44
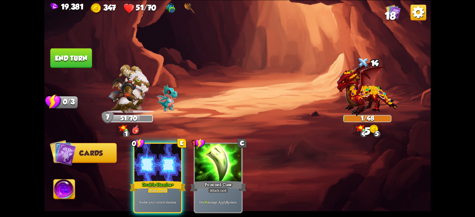
click at [77, 57] on button "End turn" at bounding box center [71, 57] width 42 height 19
